Goal: Information Seeking & Learning: Find specific page/section

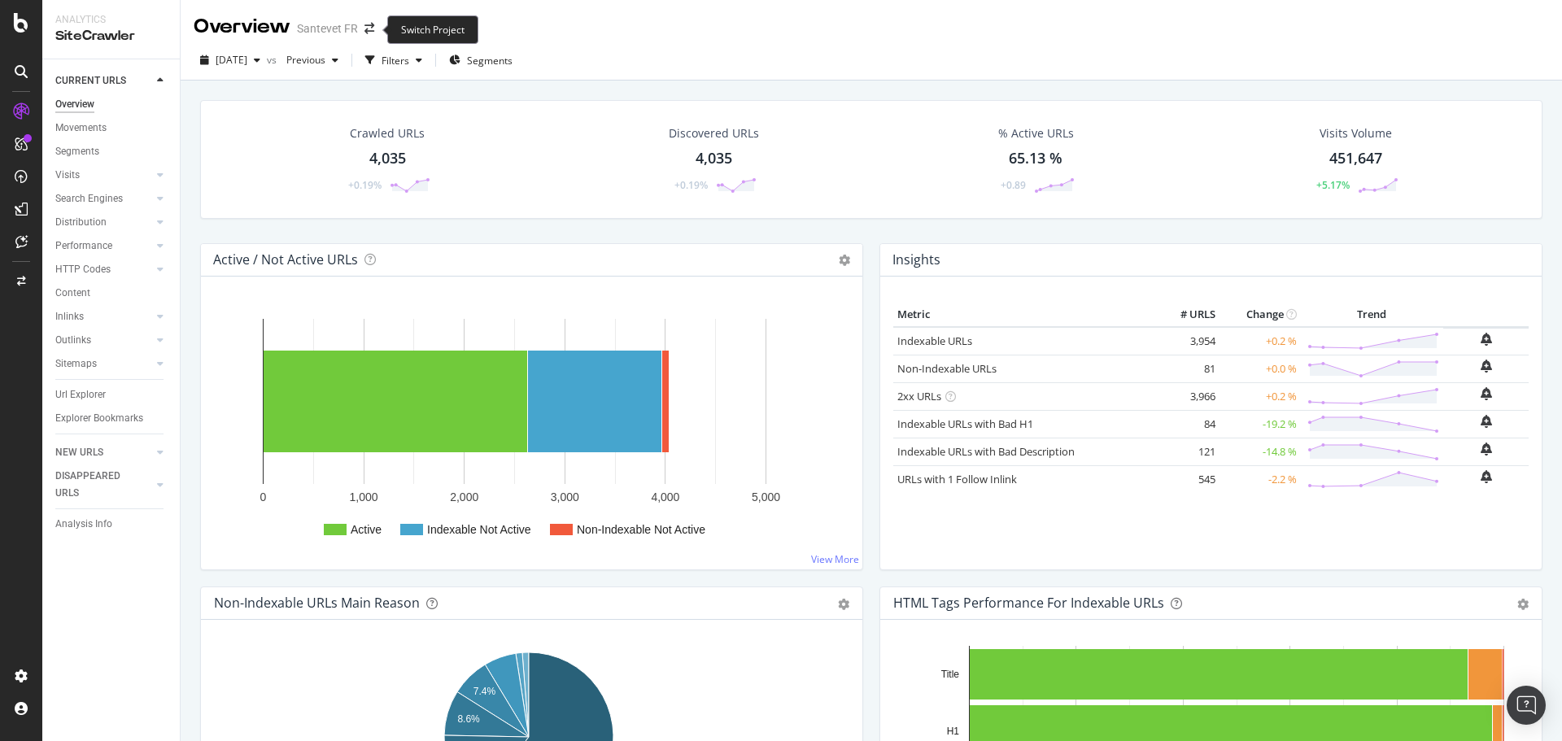
click at [380, 29] on span at bounding box center [369, 28] width 23 height 11
click at [373, 27] on icon "arrow-right-arrow-left" at bounding box center [370, 28] width 10 height 11
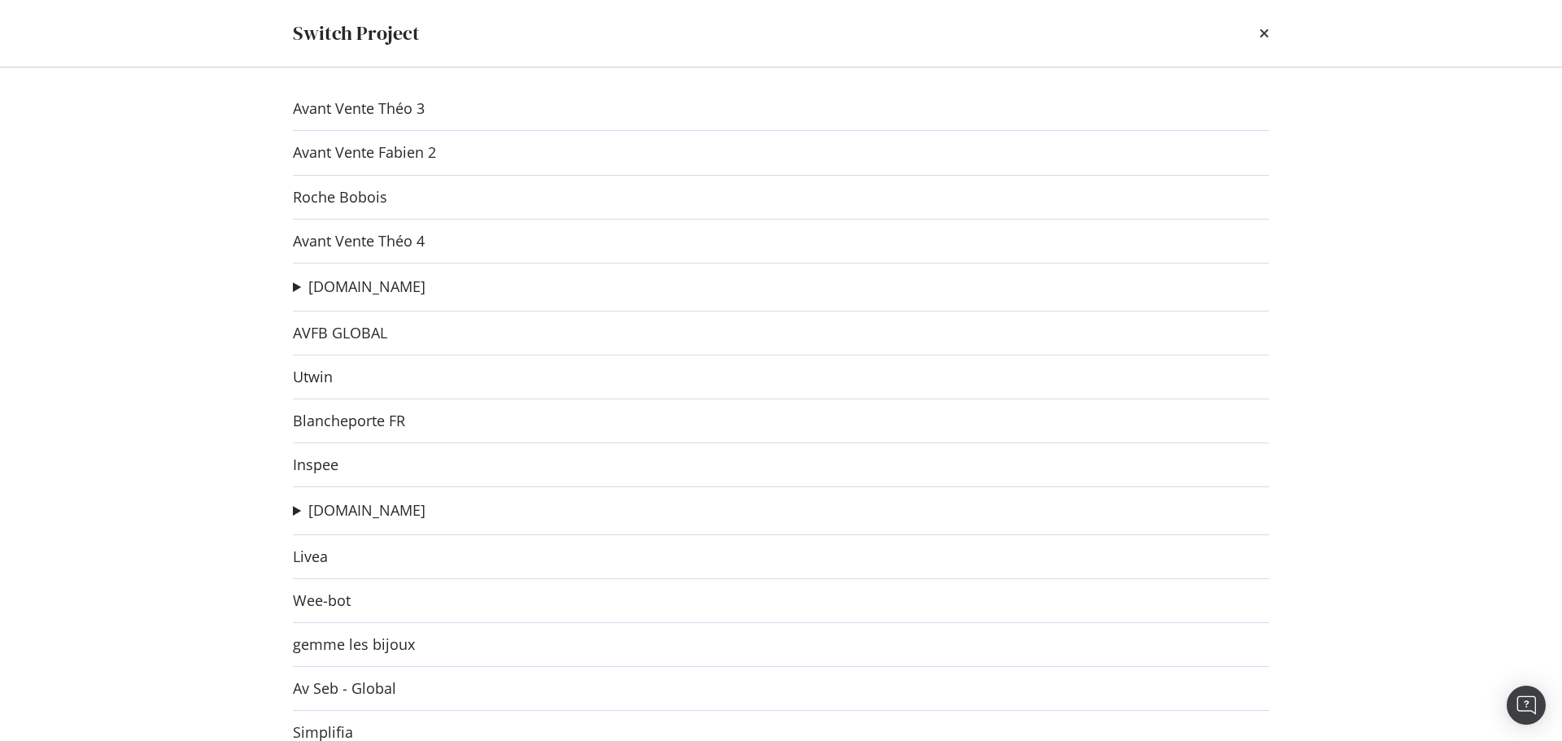
scroll to position [416, 0]
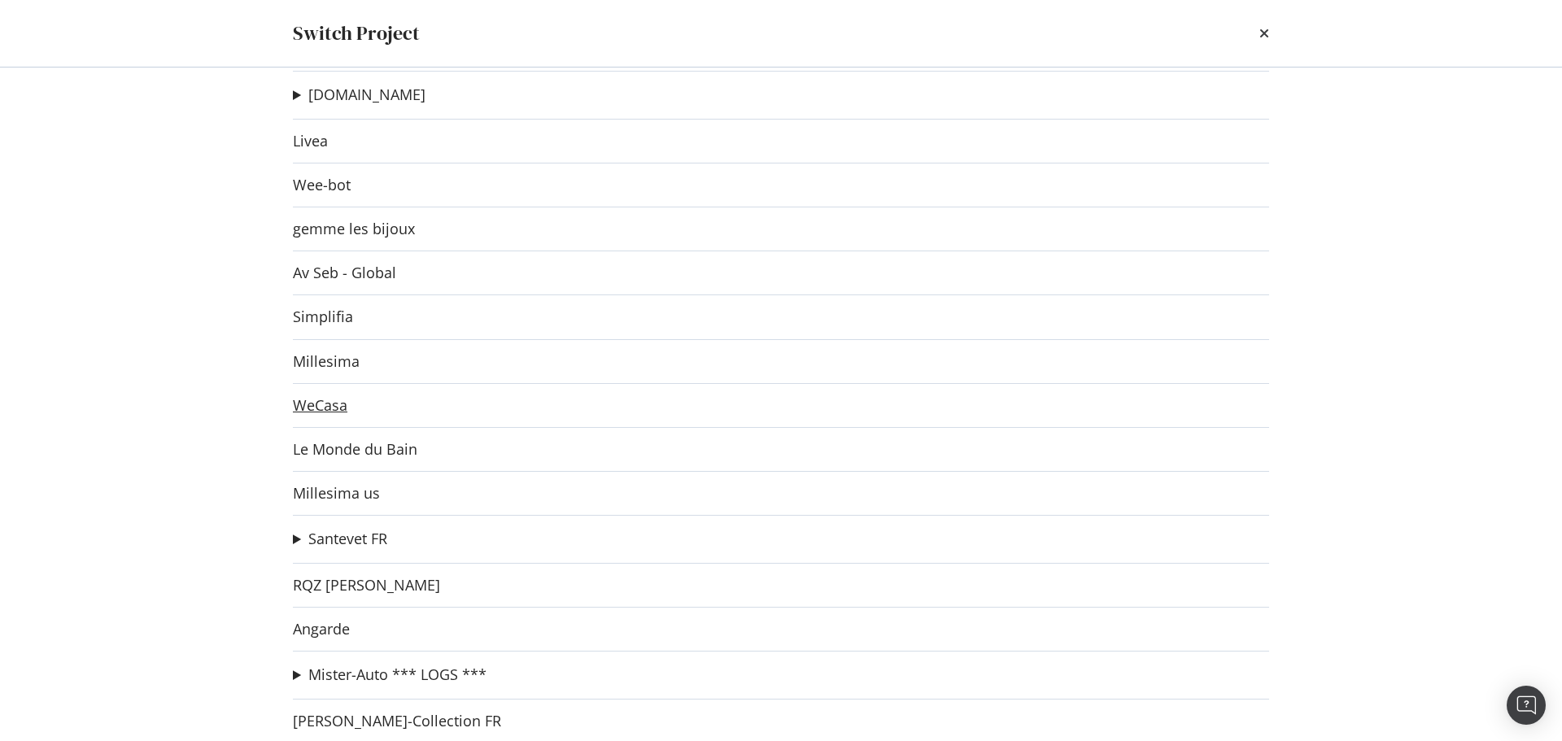
click at [325, 402] on link "WeCasa" at bounding box center [320, 405] width 55 height 17
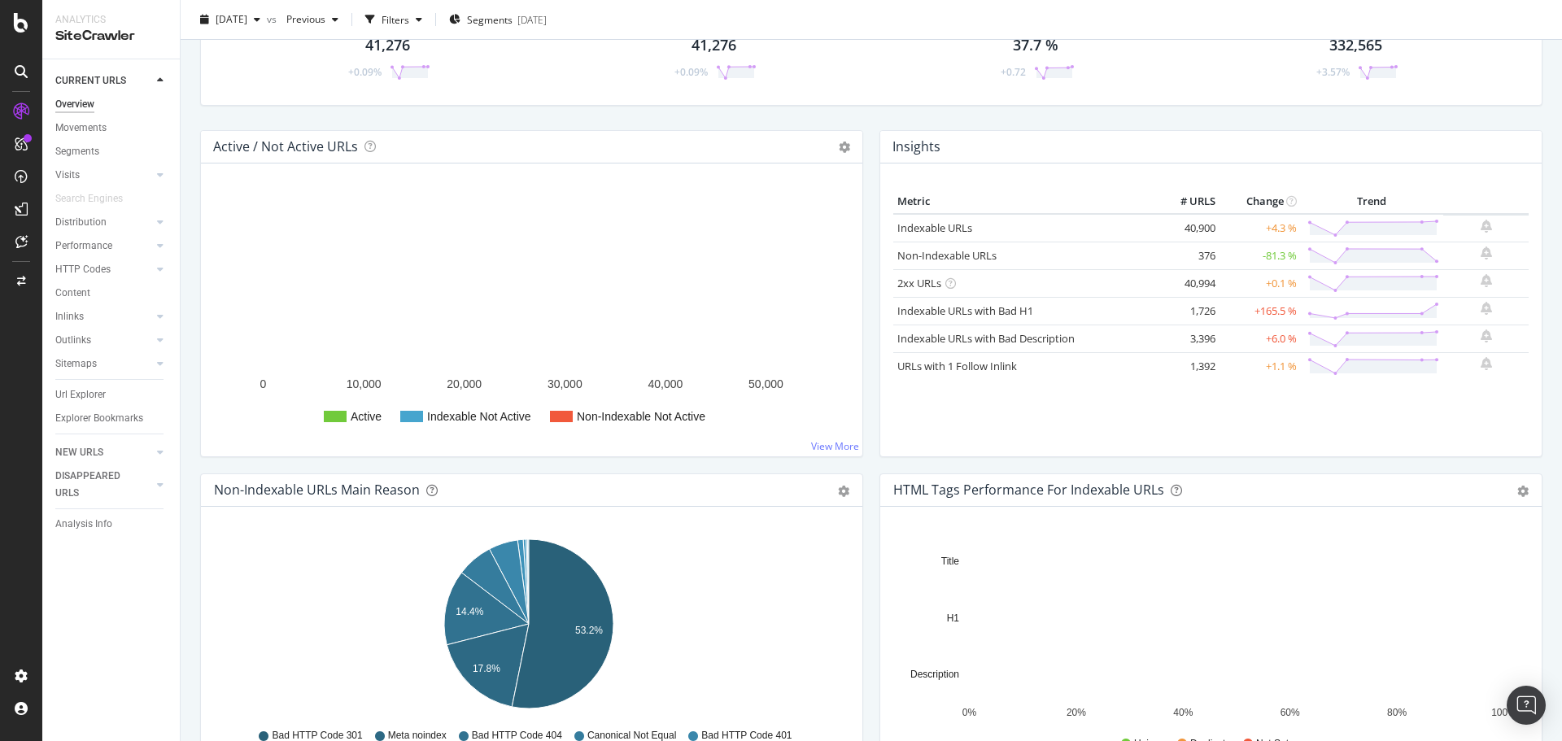
scroll to position [244, 0]
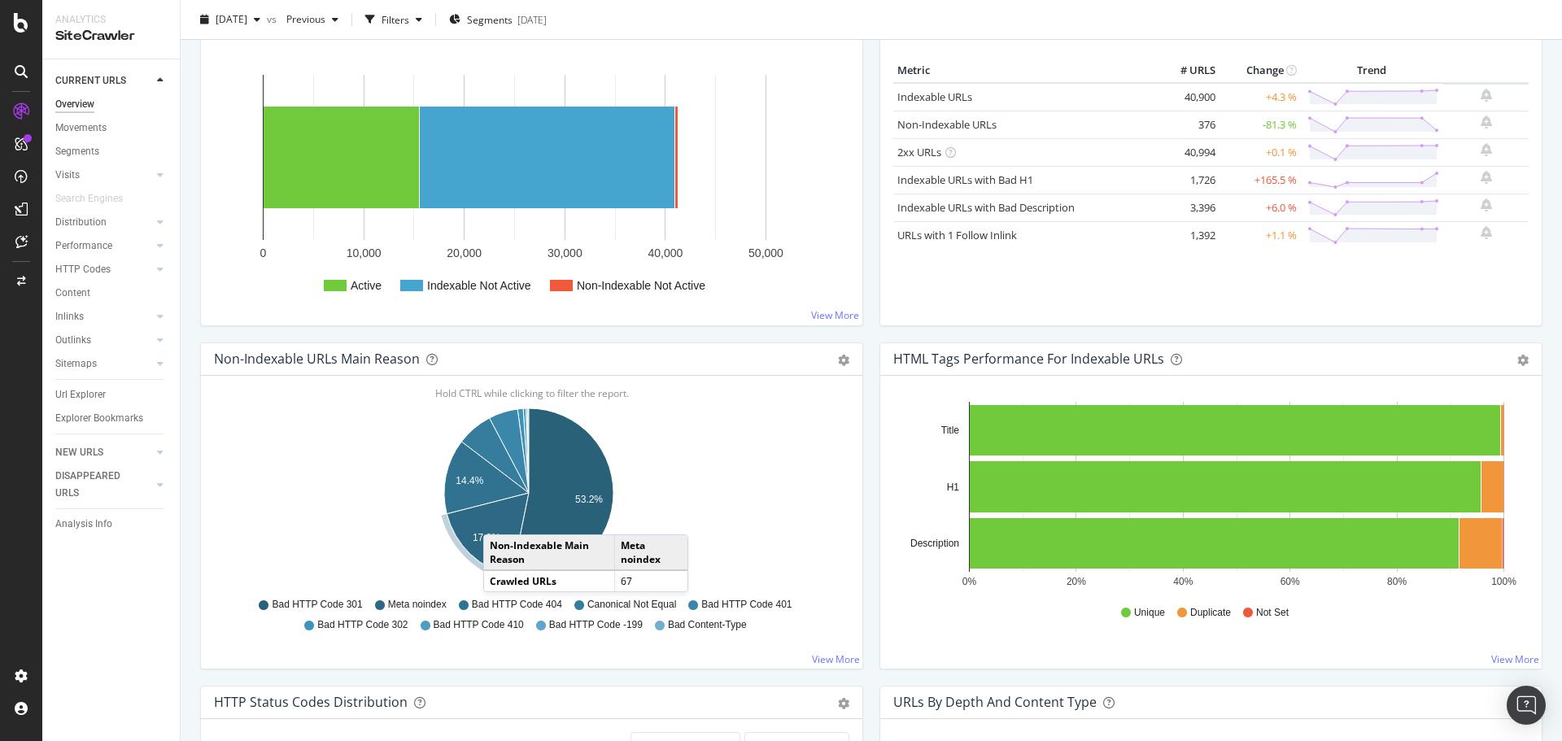
click at [500, 518] on icon "A chart." at bounding box center [488, 534] width 82 height 83
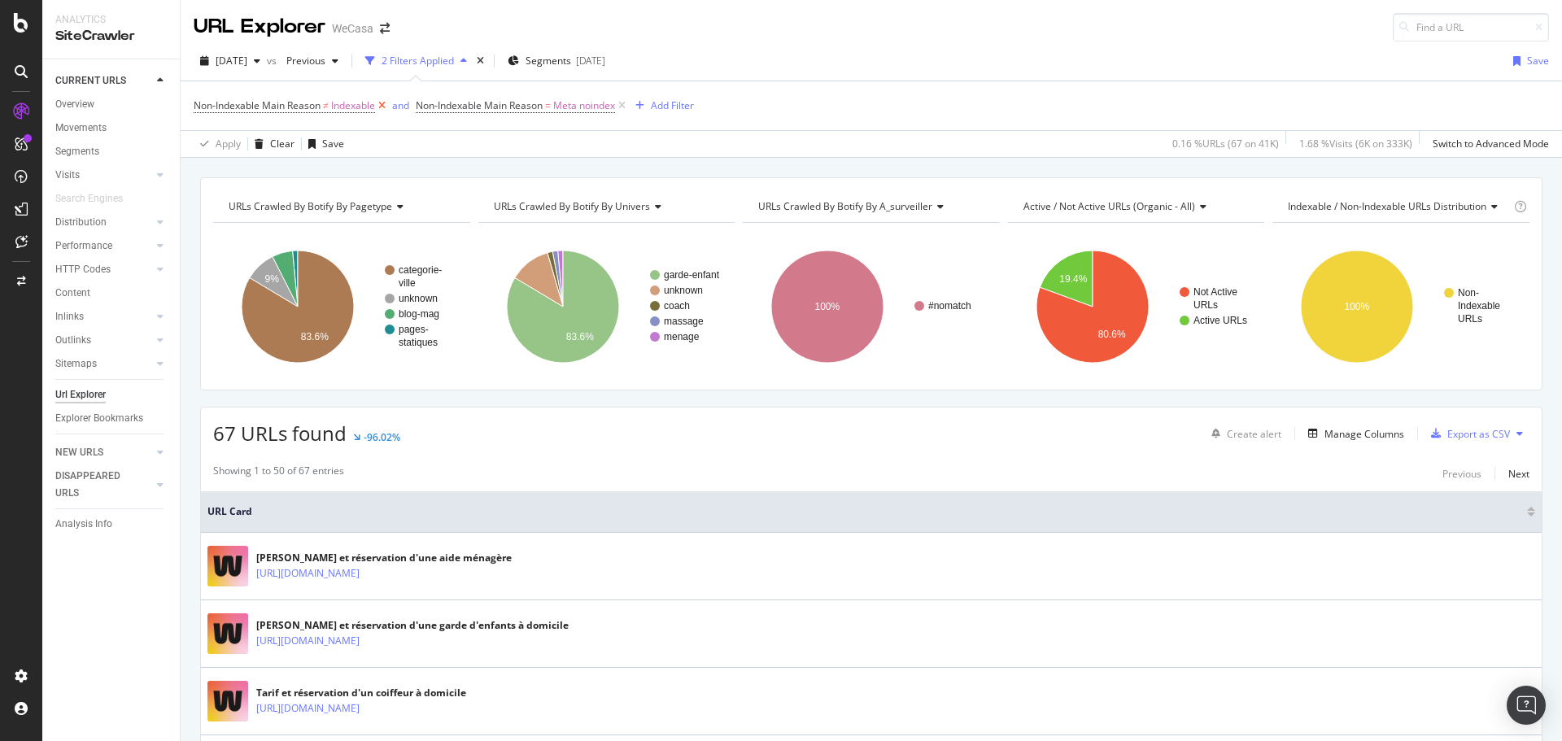
click at [383, 107] on icon at bounding box center [382, 106] width 14 height 16
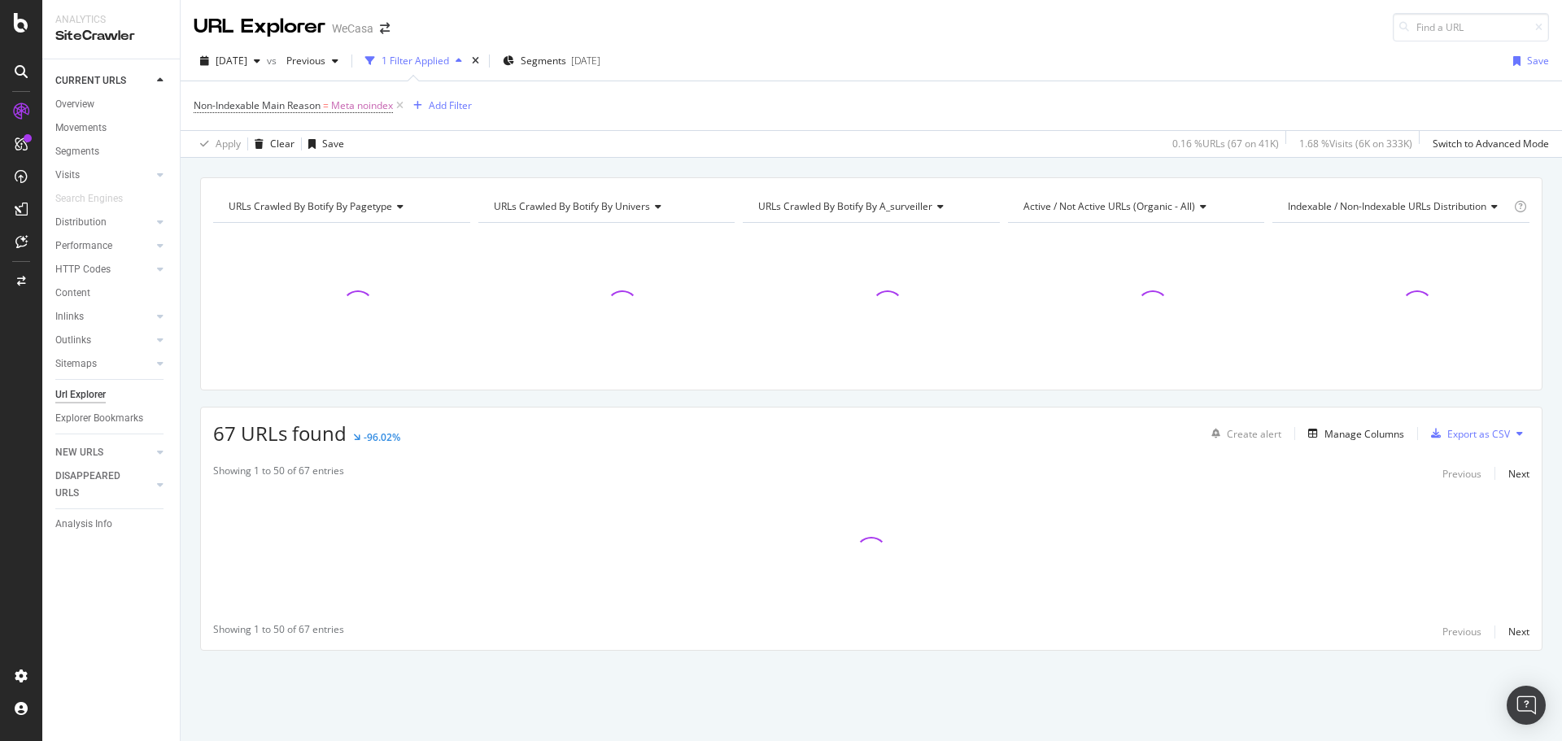
drag, startPoint x: 396, startPoint y: 107, endPoint x: 382, endPoint y: 107, distance: 13.8
click at [396, 106] on icon at bounding box center [400, 106] width 14 height 16
click at [244, 101] on div "Add Filter" at bounding box center [237, 105] width 43 height 14
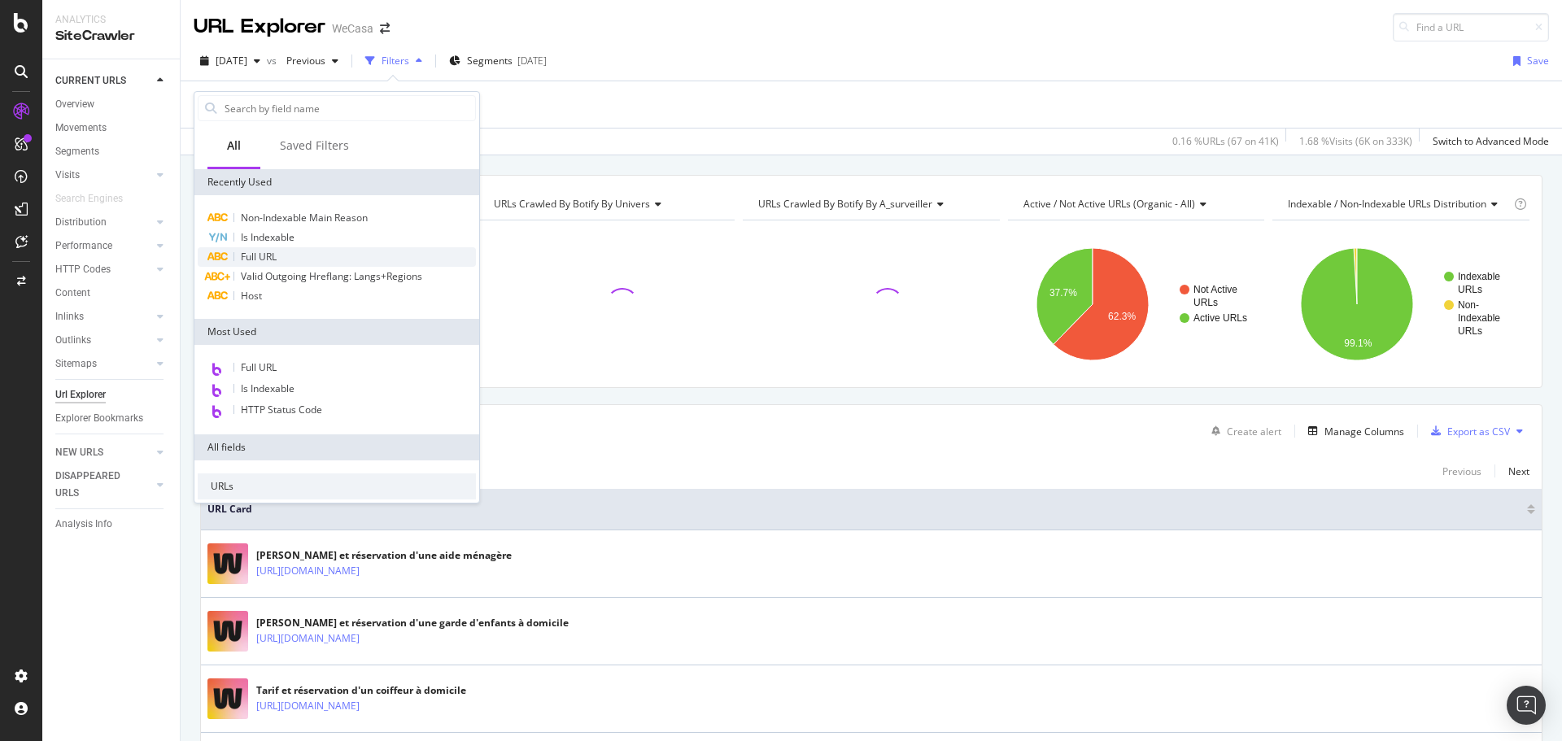
click at [269, 254] on span "Full URL" at bounding box center [259, 257] width 36 height 14
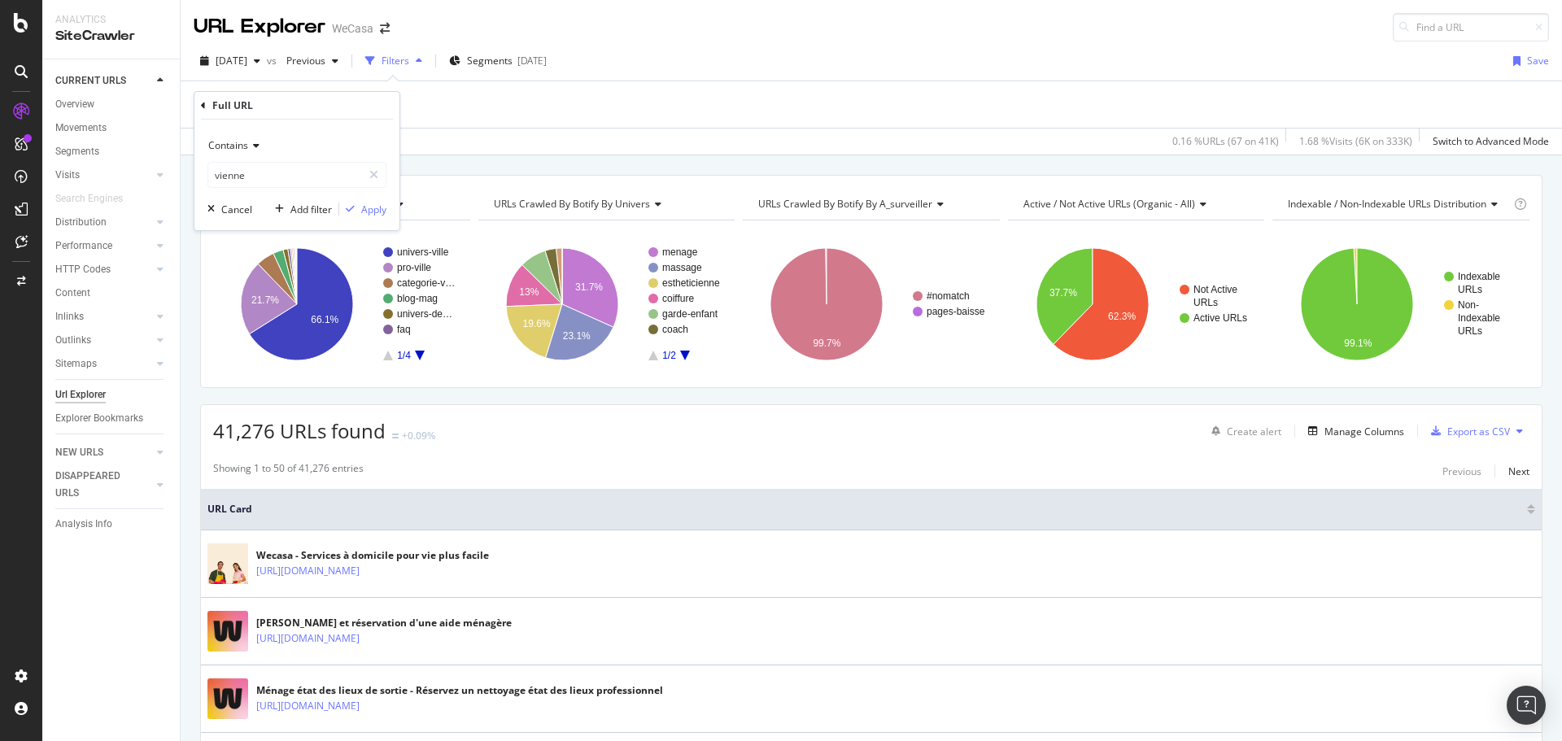
click at [258, 145] on icon at bounding box center [253, 146] width 11 height 10
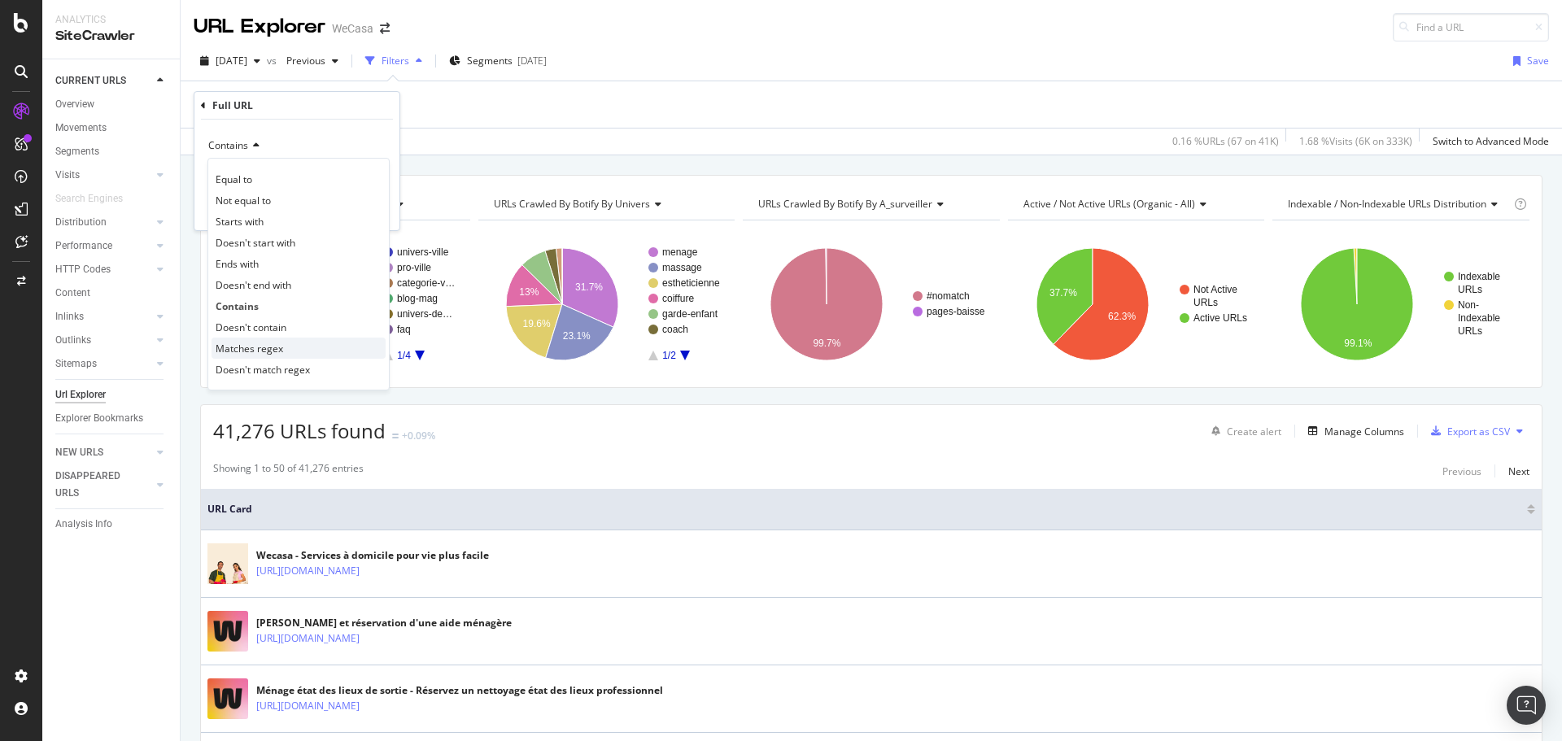
click at [272, 348] on span "Matches regex" at bounding box center [250, 349] width 68 height 14
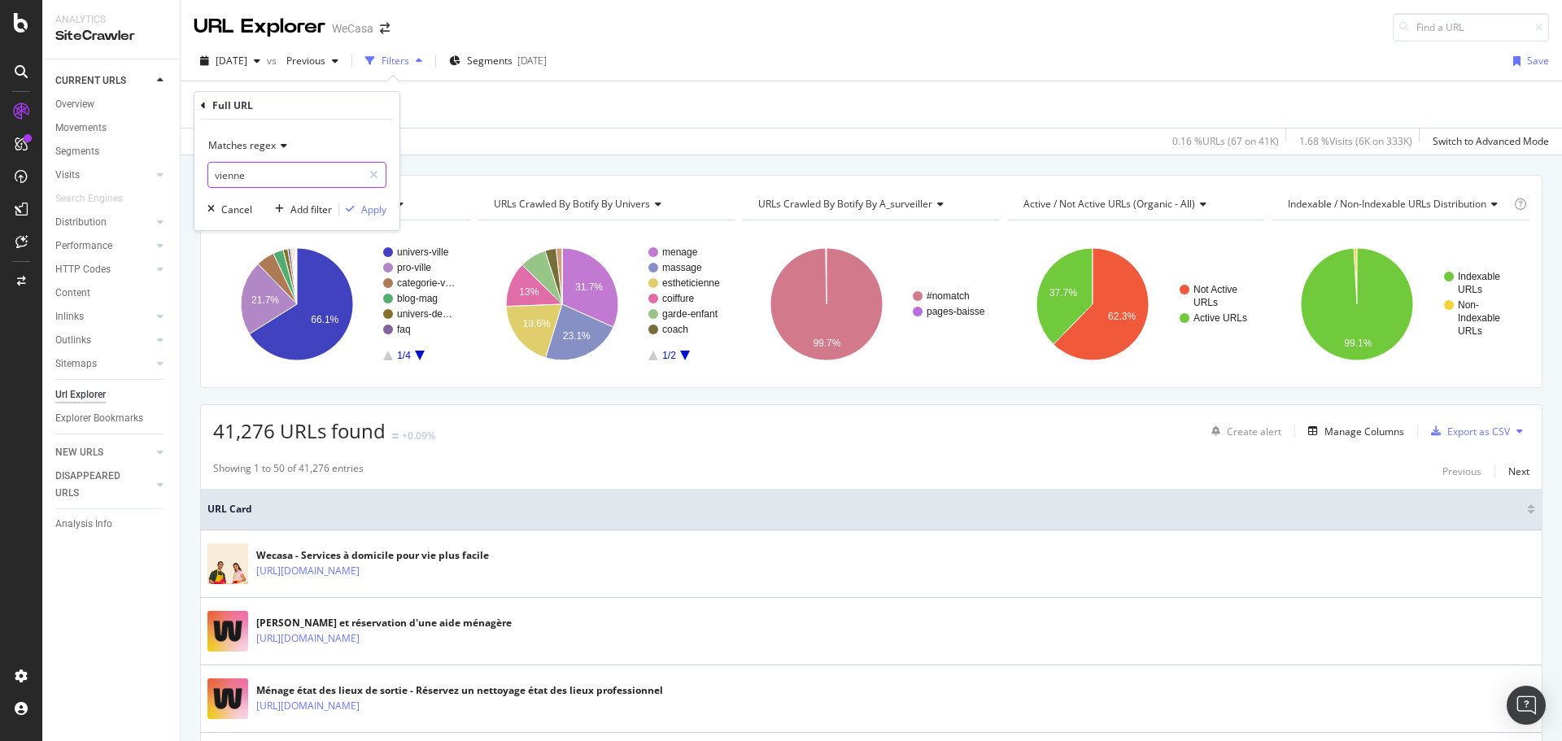
click at [286, 186] on input "vienne" at bounding box center [285, 175] width 154 height 26
type input "/"
type input "cat.*ville.*arron"
click at [366, 197] on div "Matches regex cat.*ville.*arron Cancel Add filter Apply" at bounding box center [296, 175] width 205 height 111
click at [383, 212] on div "Apply" at bounding box center [373, 210] width 25 height 14
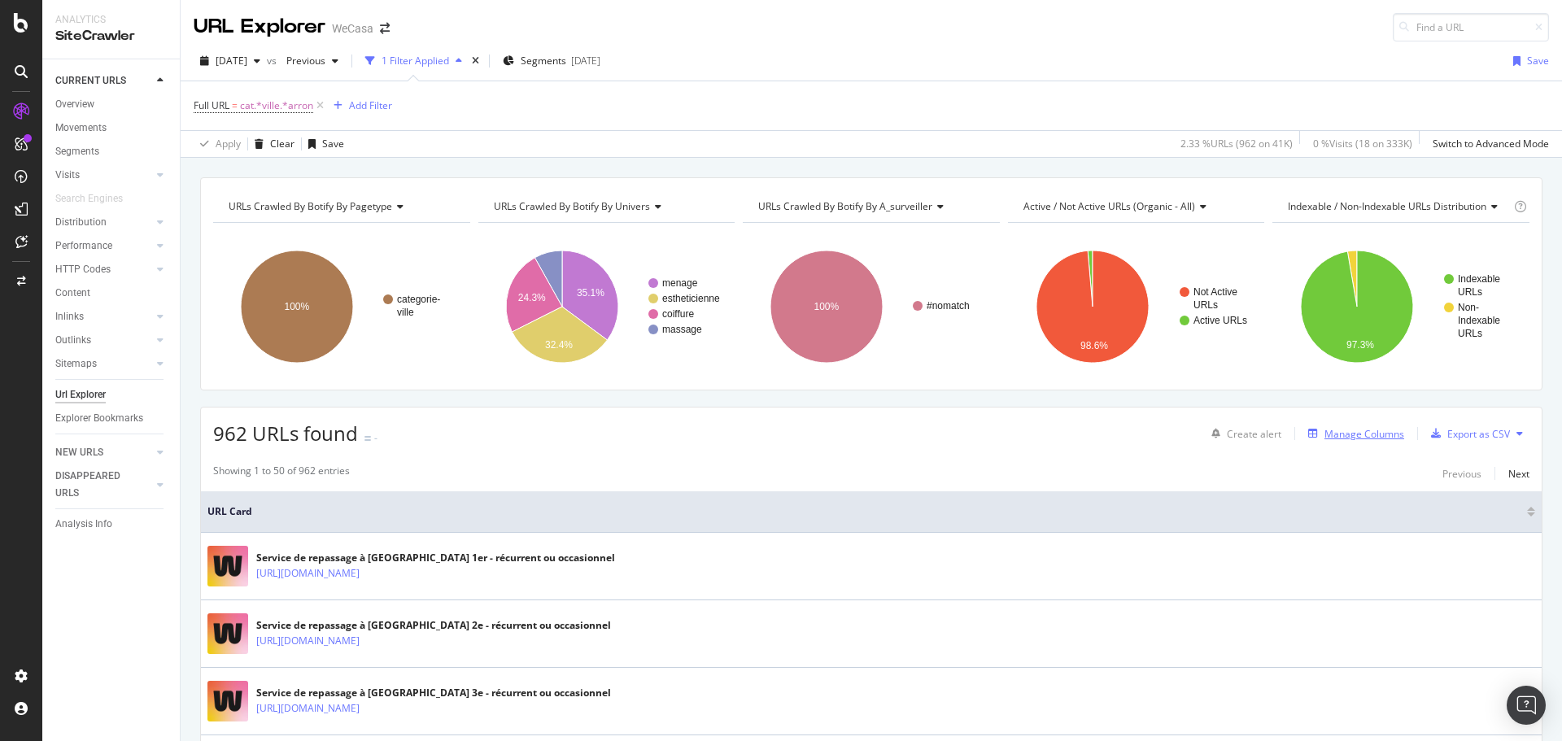
click at [1347, 432] on div "Manage Columns" at bounding box center [1365, 434] width 80 height 14
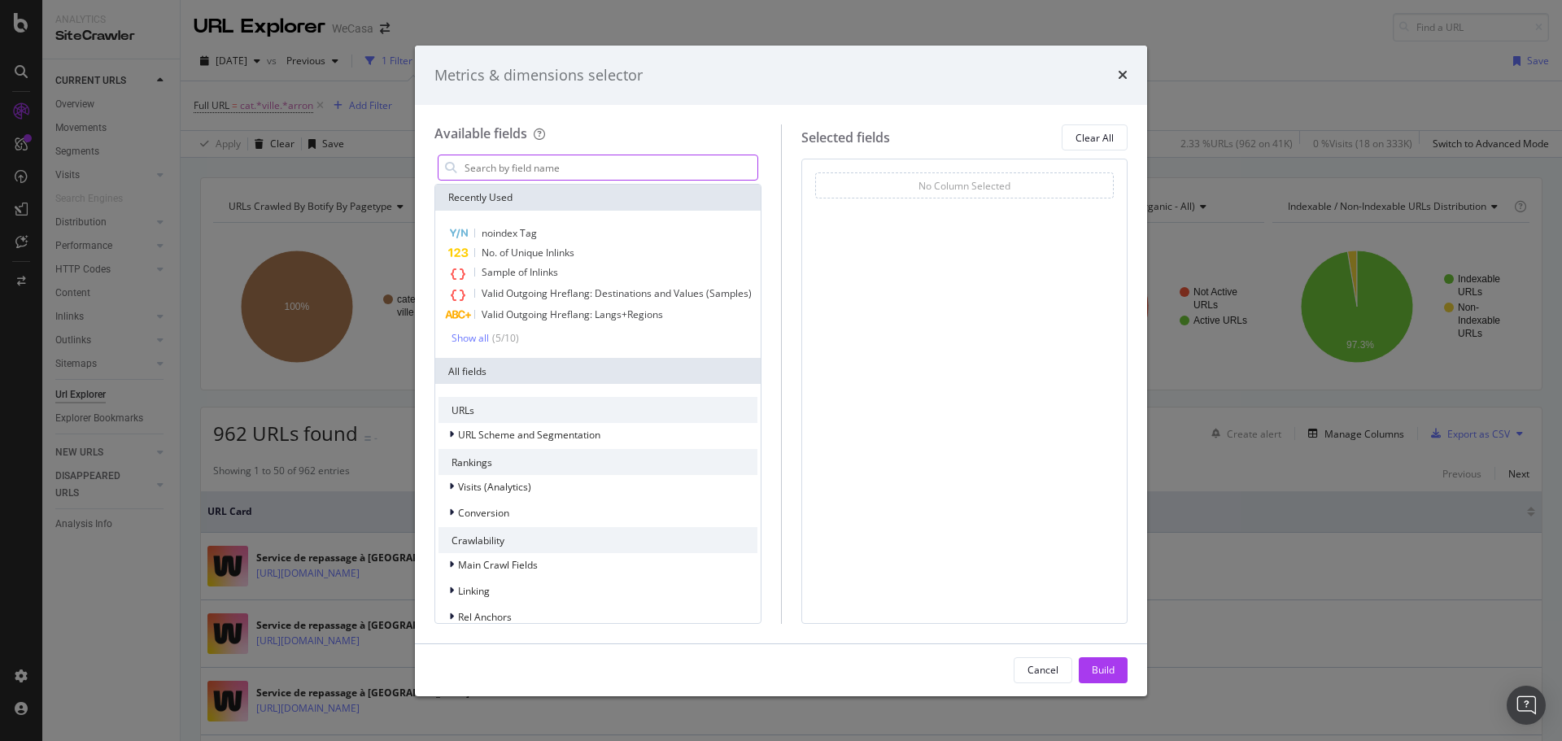
click at [524, 170] on input "modal" at bounding box center [610, 167] width 295 height 24
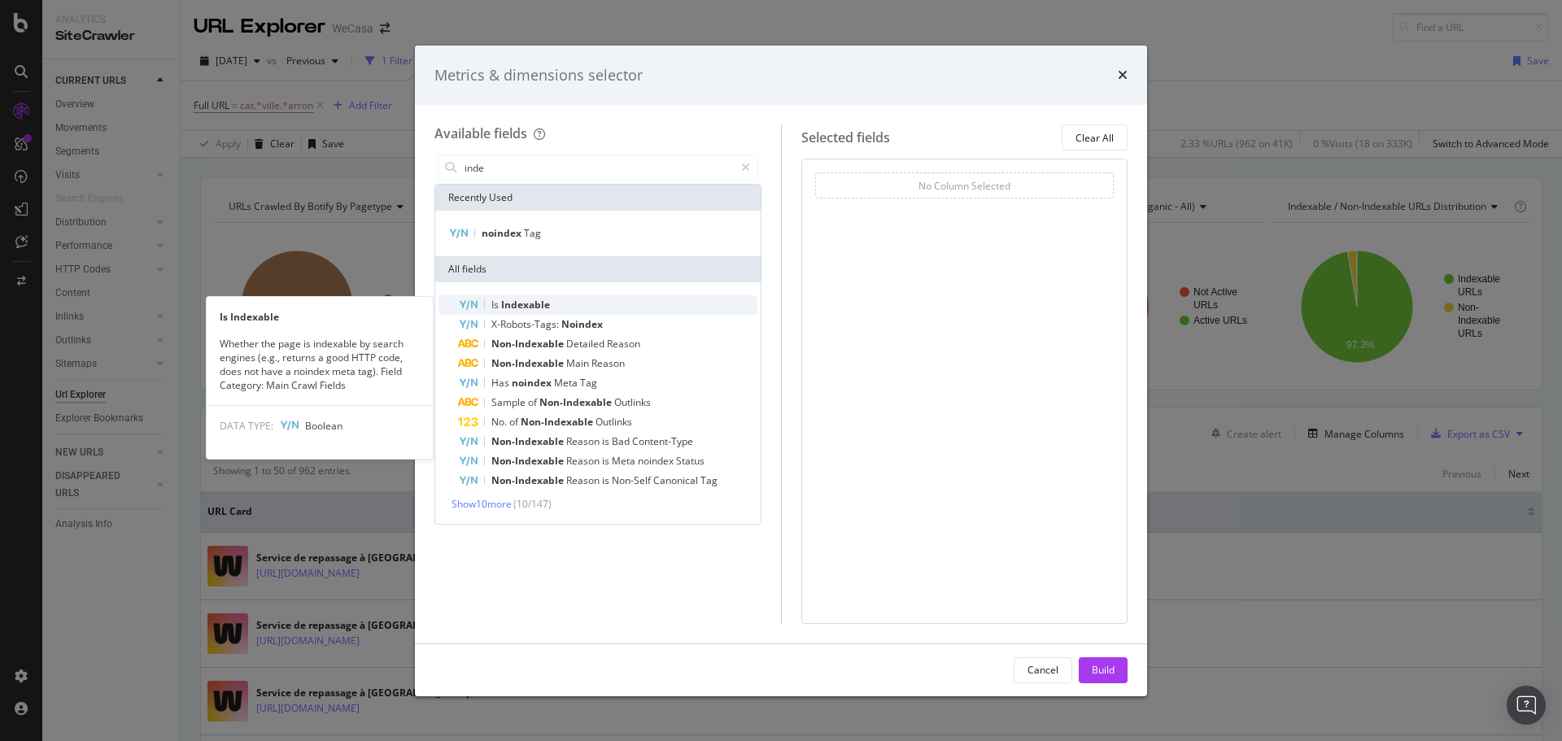
type input "inde"
click at [527, 302] on span "Indexable" at bounding box center [525, 305] width 49 height 14
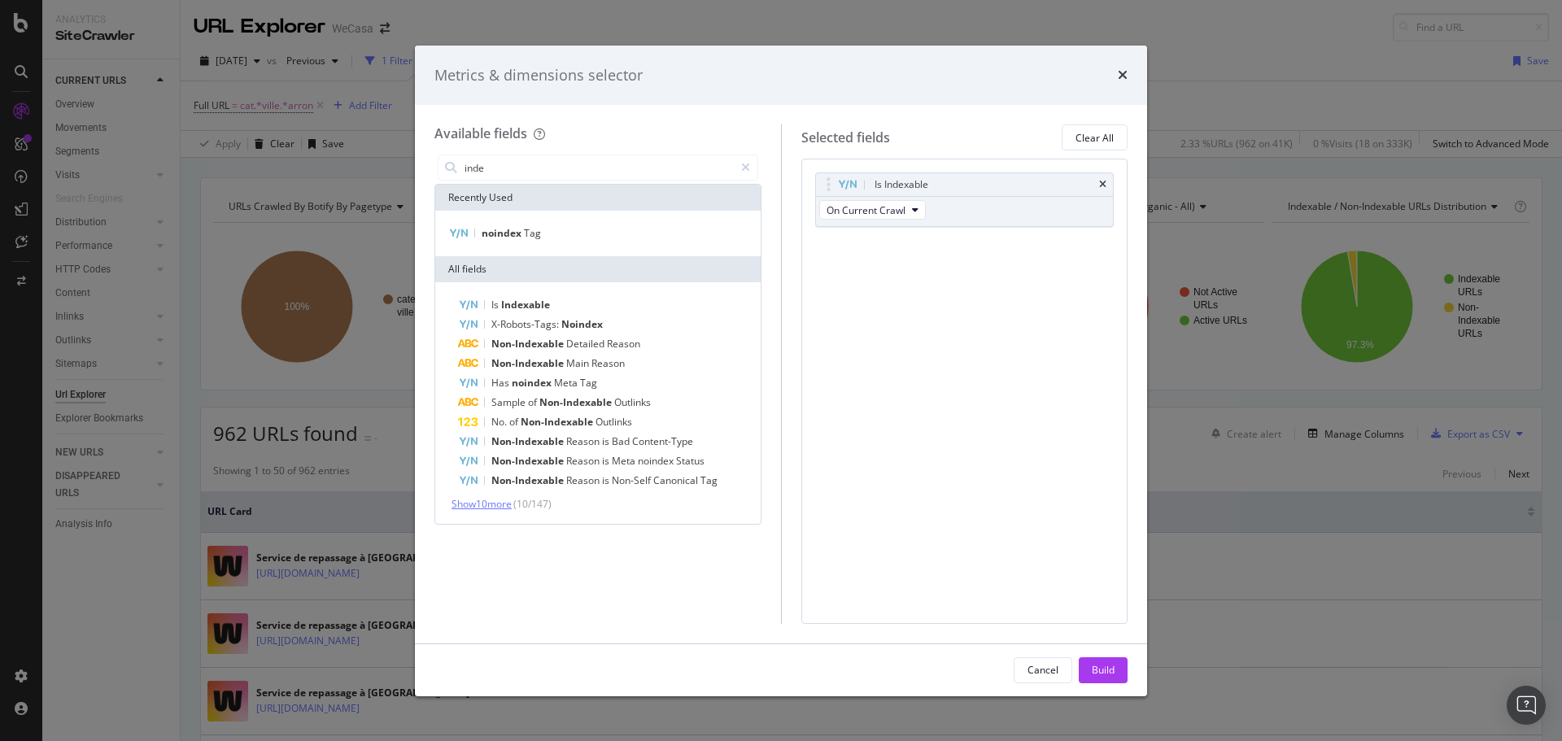
click at [478, 511] on div "Is Indexable X-Robots-Tags: Noindex Non-Indexable Detailed Reason Non-Indexable…" at bounding box center [597, 403] width 325 height 242
click at [480, 508] on span "Show 10 more" at bounding box center [482, 504] width 60 height 14
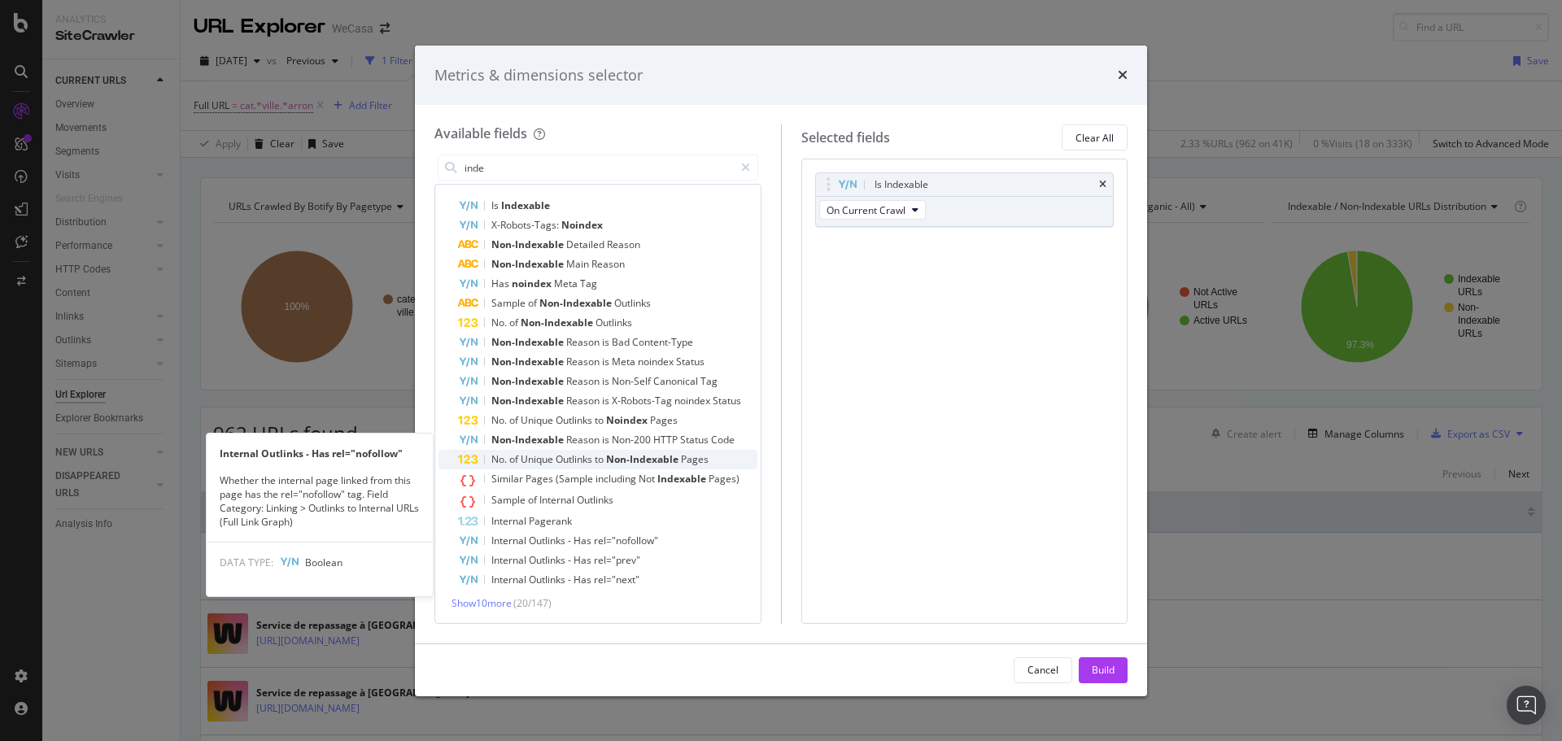
scroll to position [18, 0]
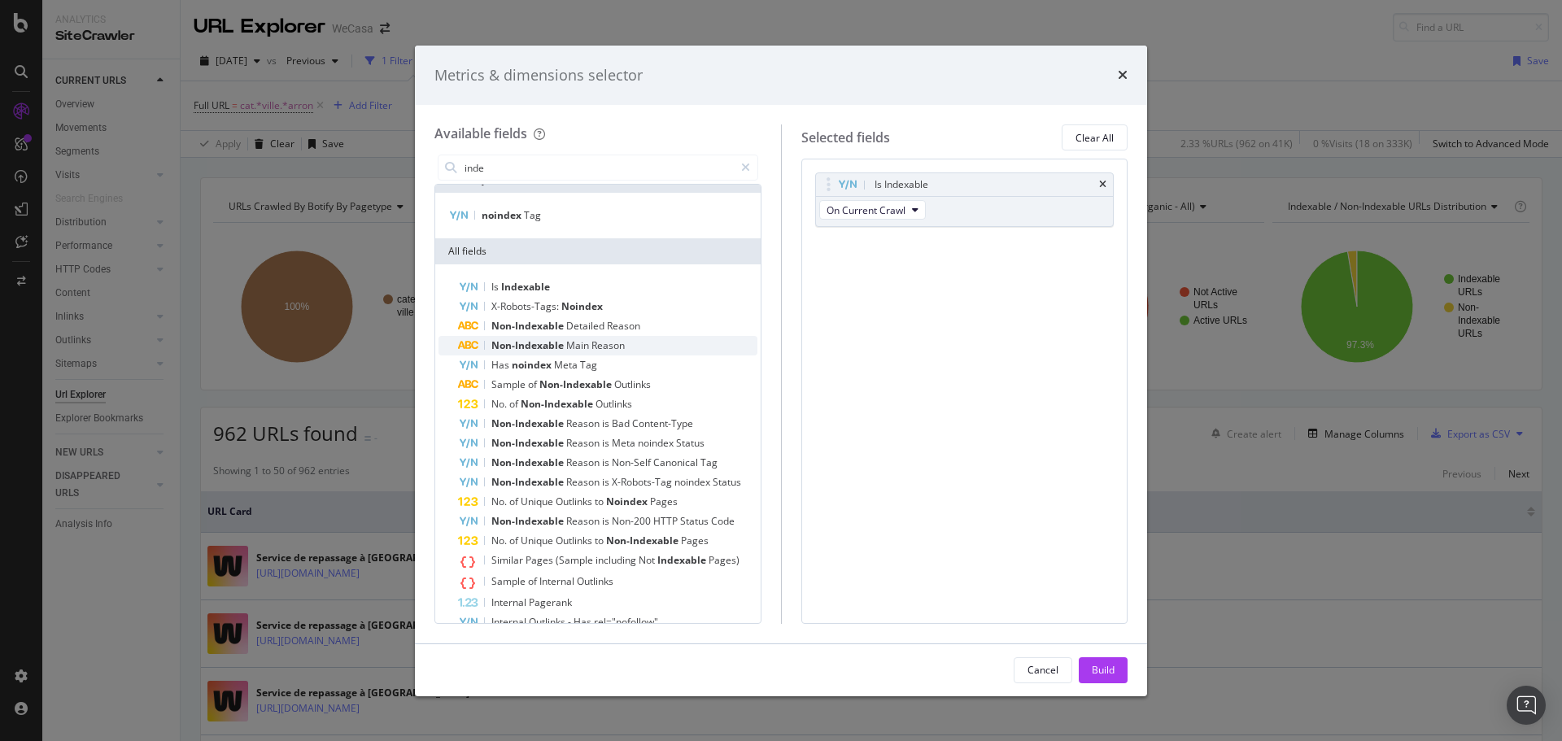
click at [590, 346] on span "Main" at bounding box center [578, 345] width 25 height 14
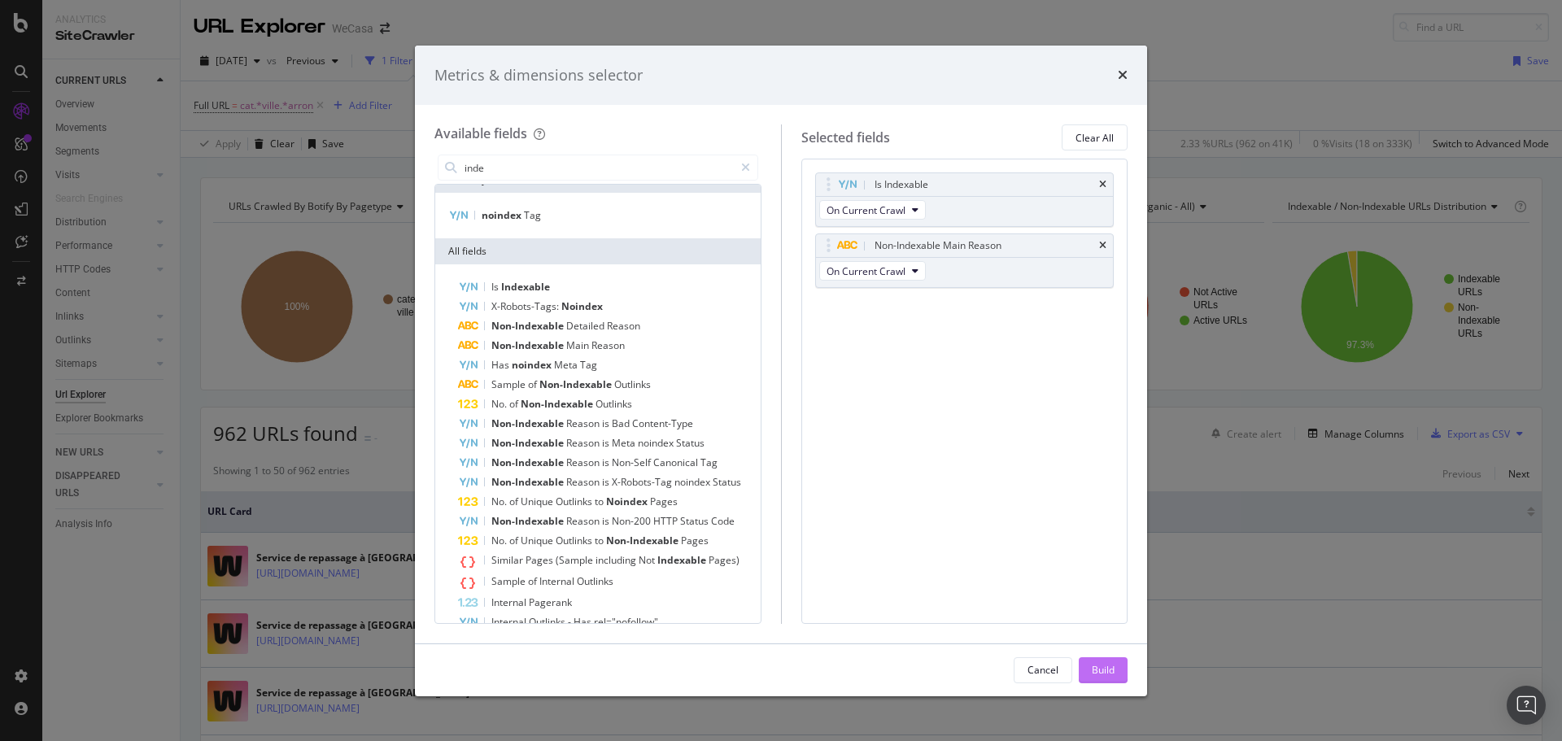
click at [1101, 671] on div "Build" at bounding box center [1103, 670] width 23 height 14
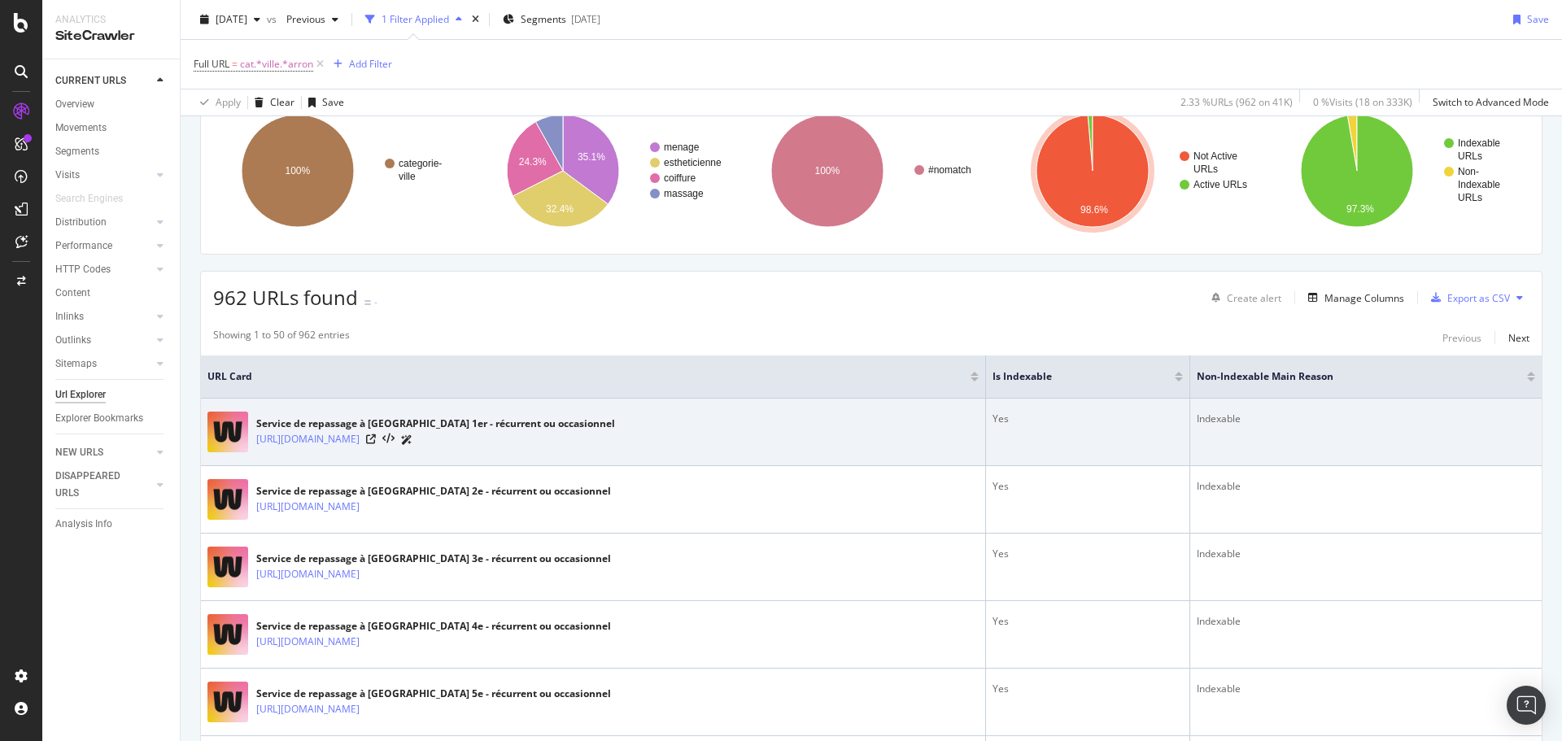
scroll to position [163, 0]
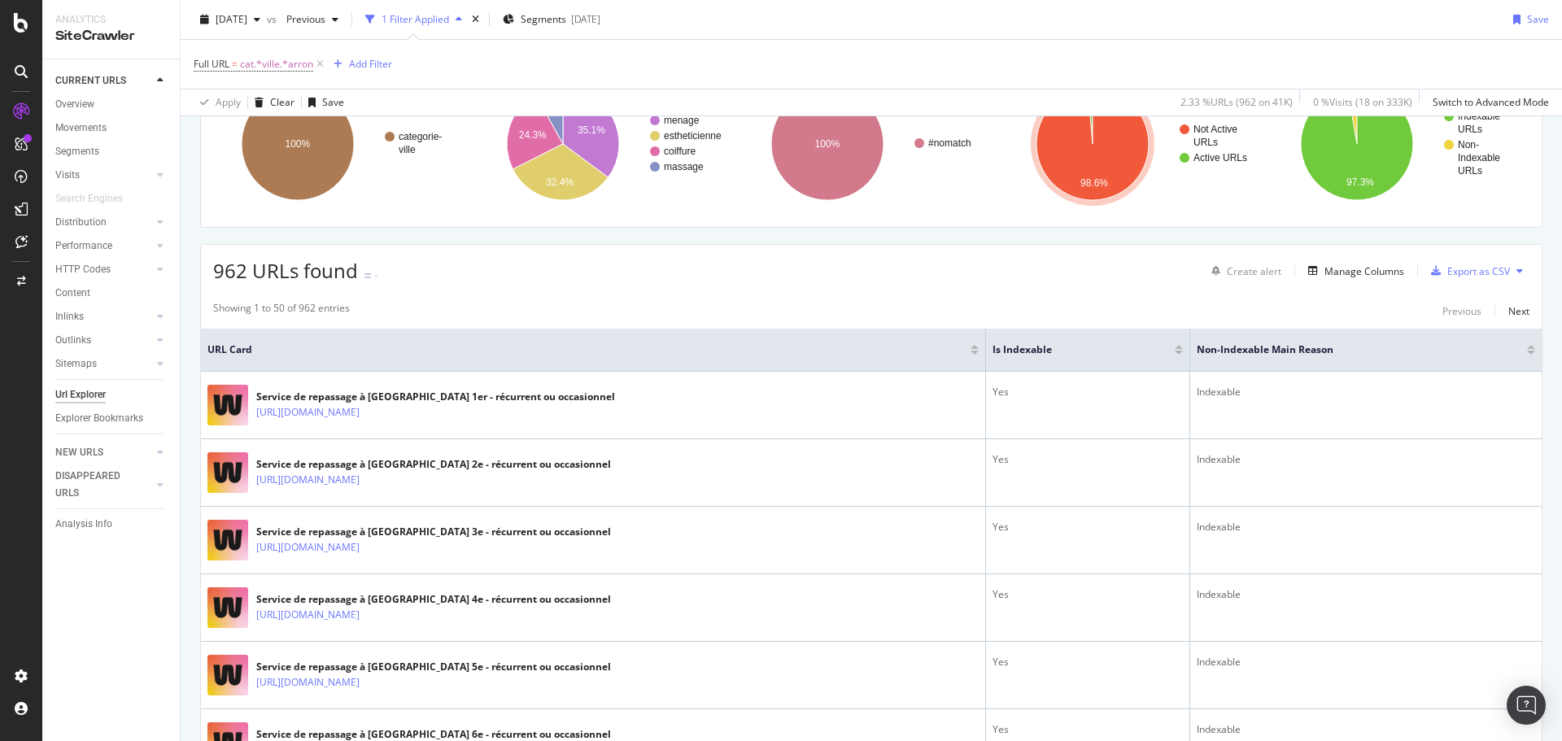
click at [1175, 355] on div at bounding box center [1179, 353] width 8 height 4
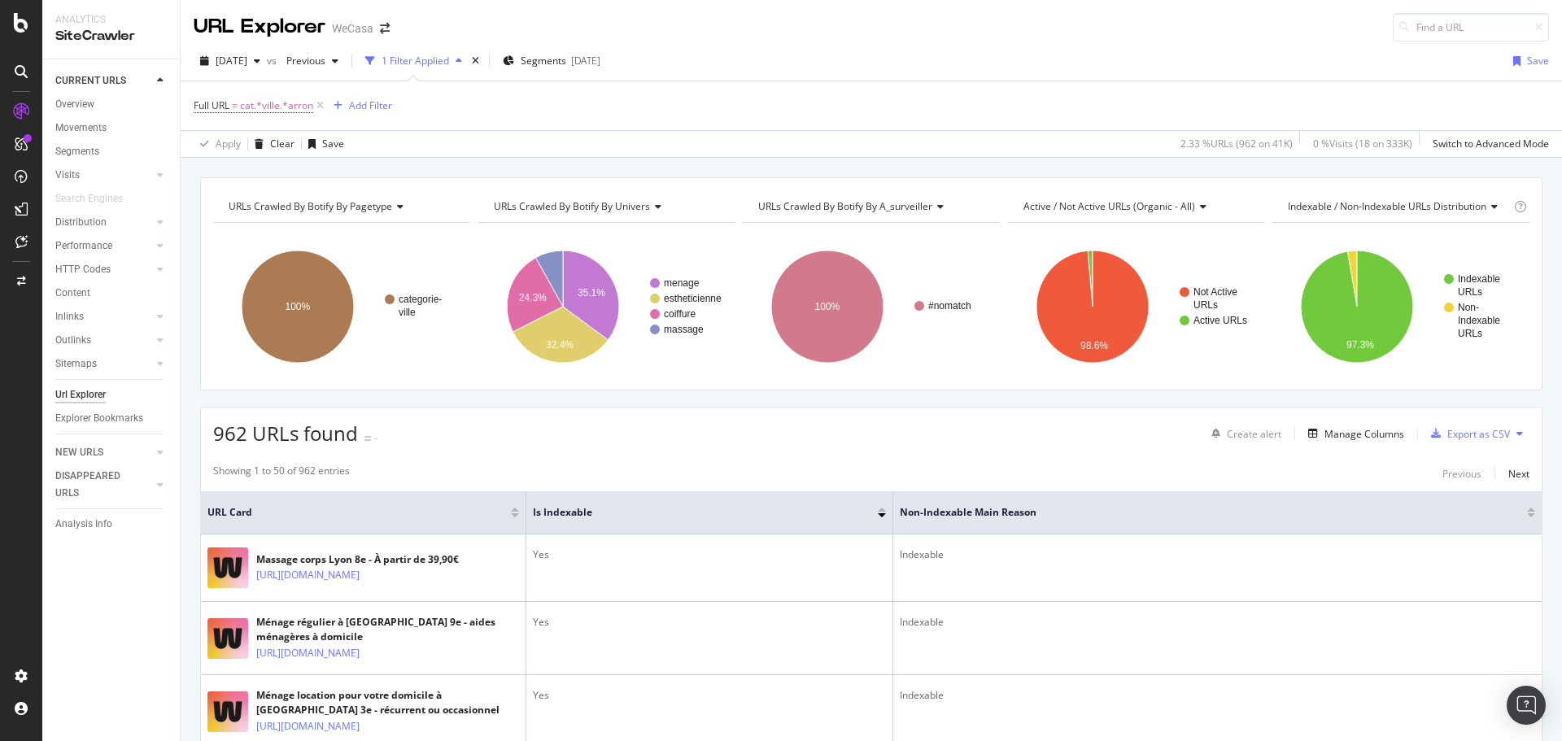
click at [881, 508] on div at bounding box center [882, 510] width 8 height 4
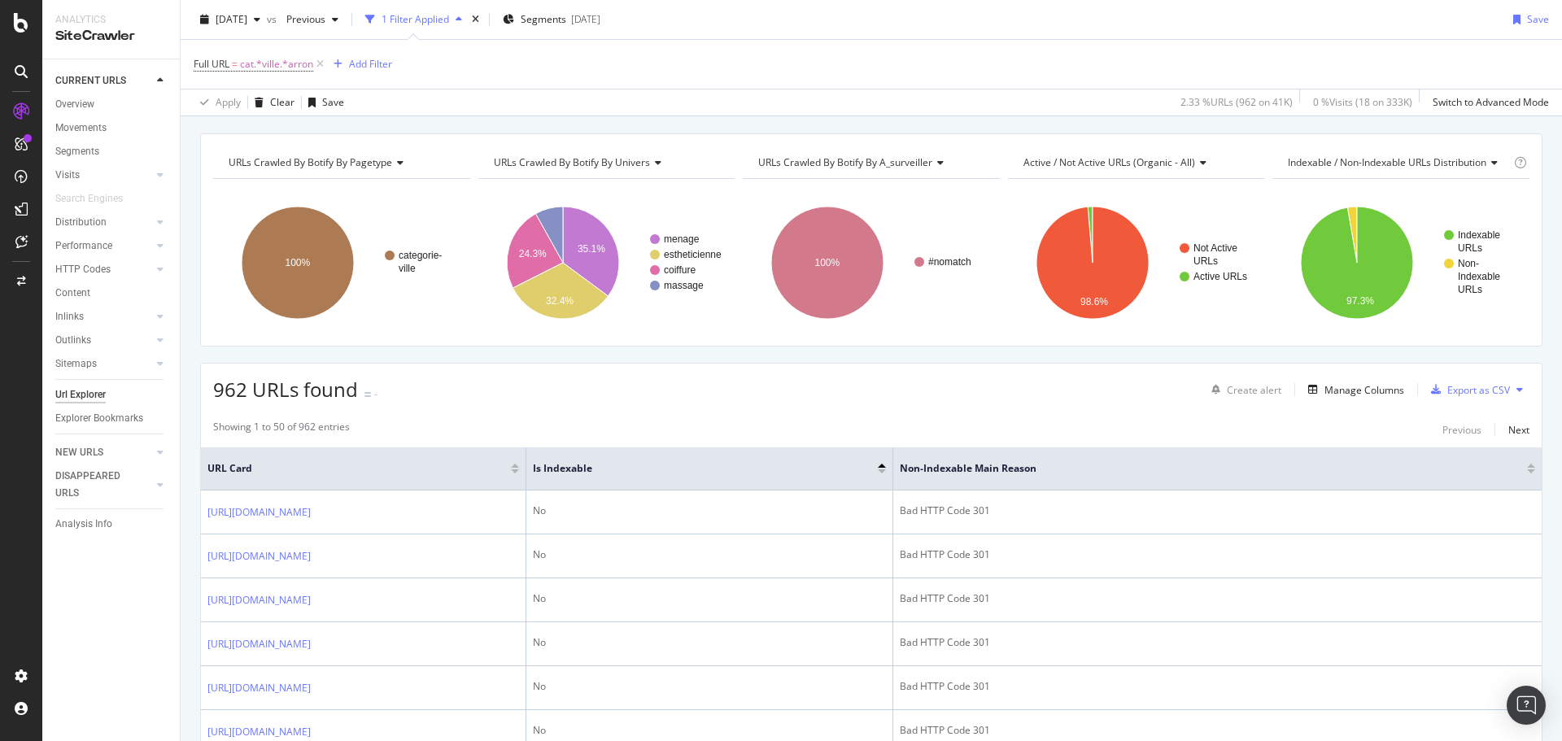
scroll to position [81, 0]
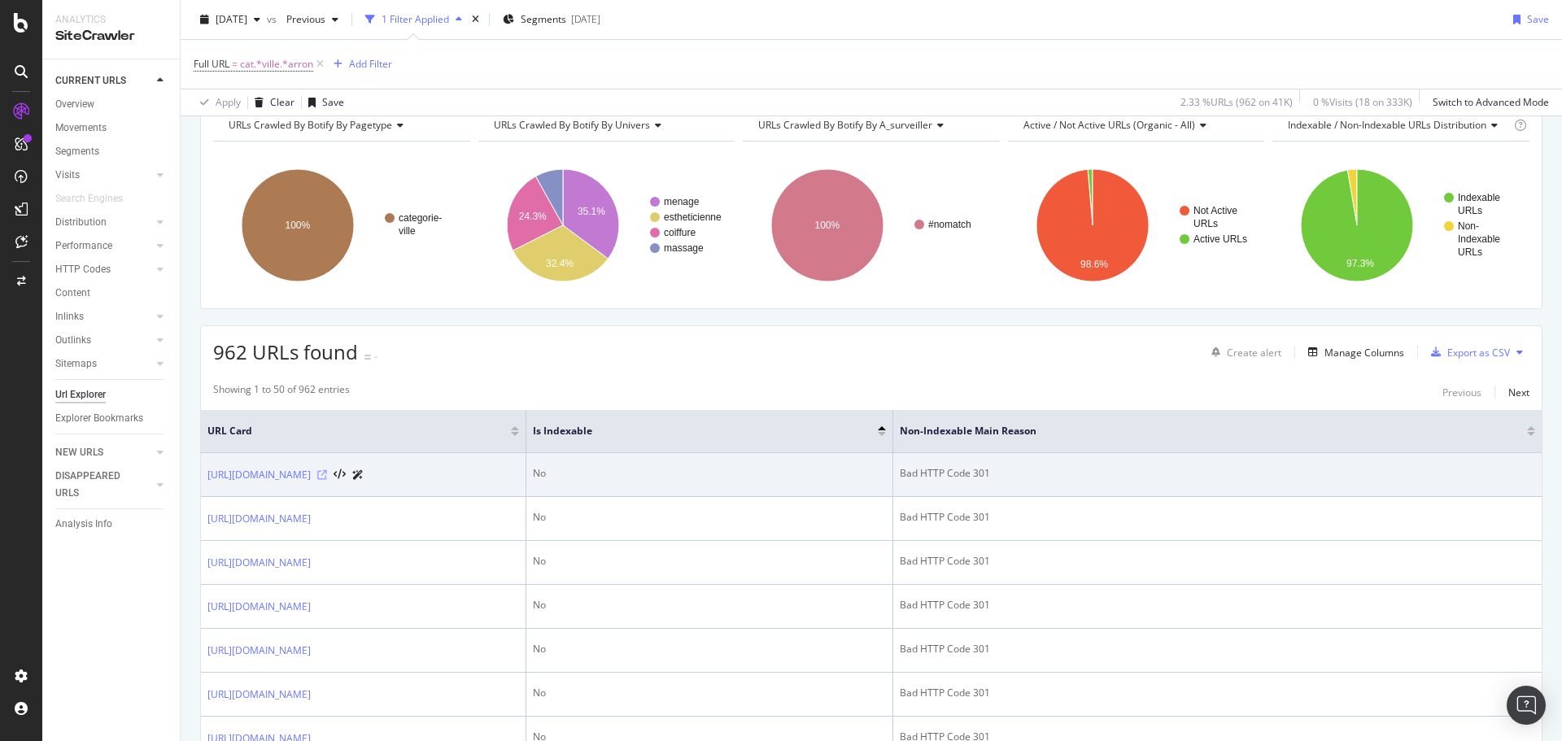
click at [327, 479] on icon at bounding box center [322, 475] width 10 height 10
drag, startPoint x: 202, startPoint y: 468, endPoint x: 439, endPoint y: 497, distance: 238.6
click at [358, 492] on td "[URL][DOMAIN_NAME]" at bounding box center [363, 475] width 325 height 44
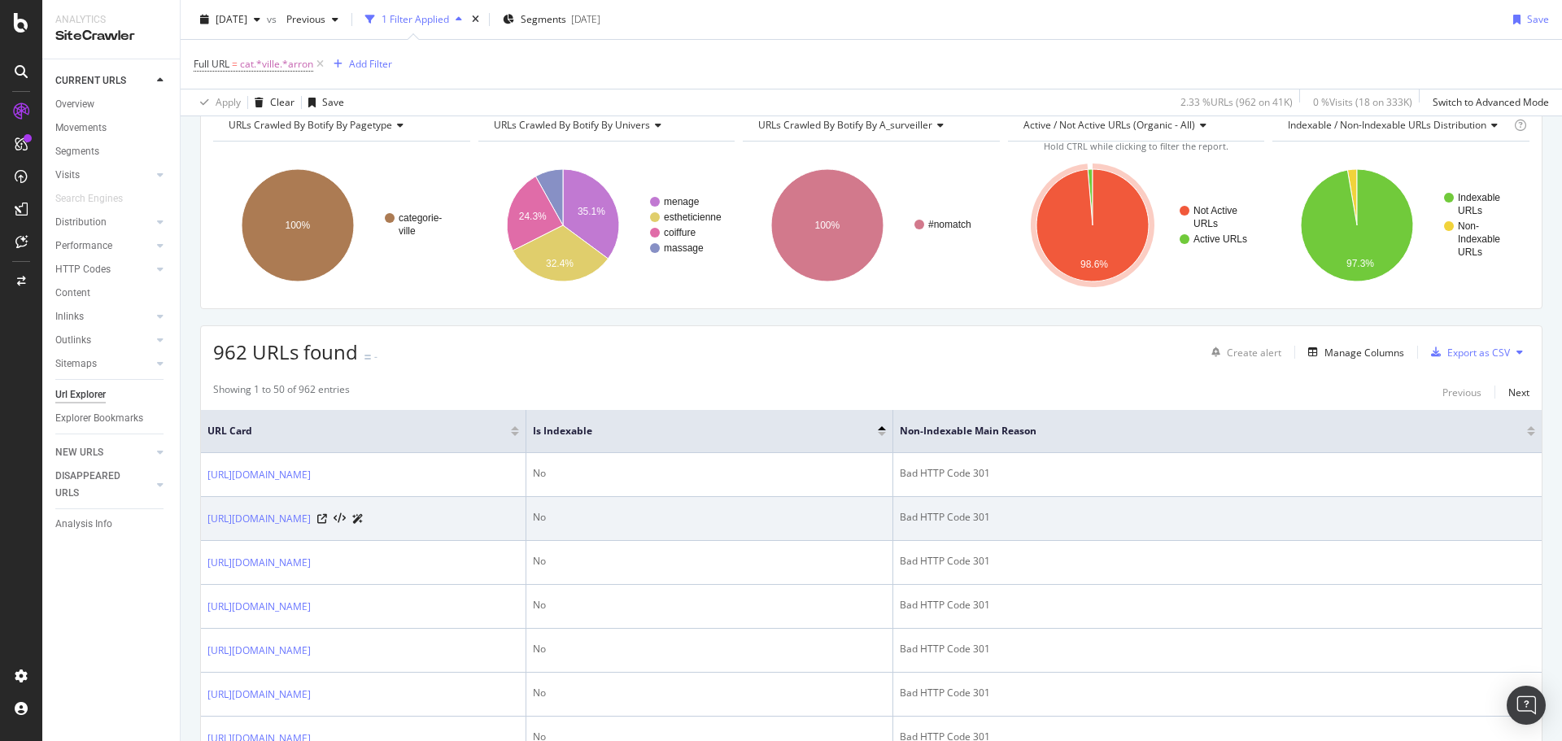
copy link "[URL][DOMAIN_NAME]"
